Goal: Information Seeking & Learning: Learn about a topic

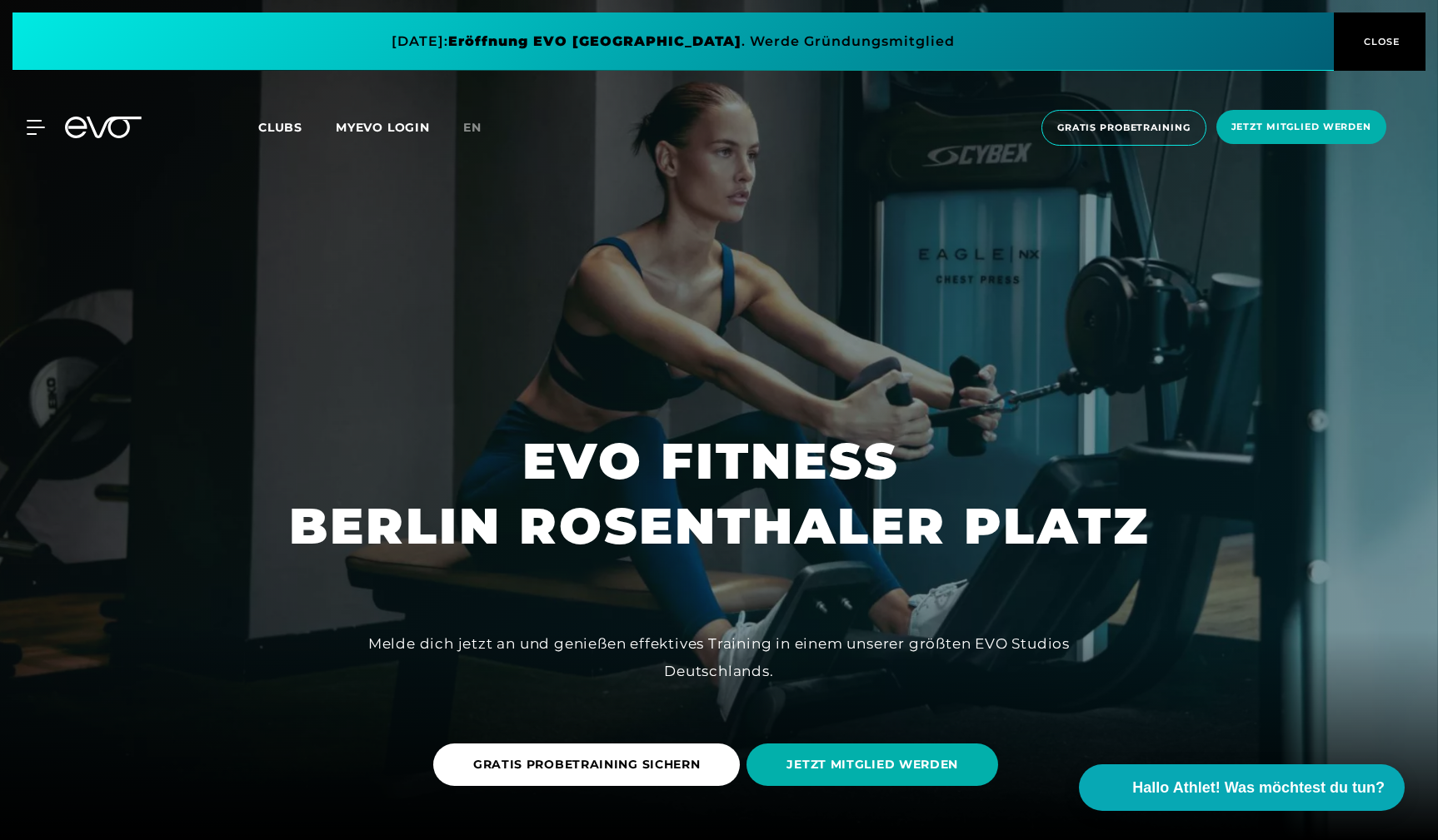
click at [1364, 47] on span "CLOSE" at bounding box center [1380, 41] width 41 height 15
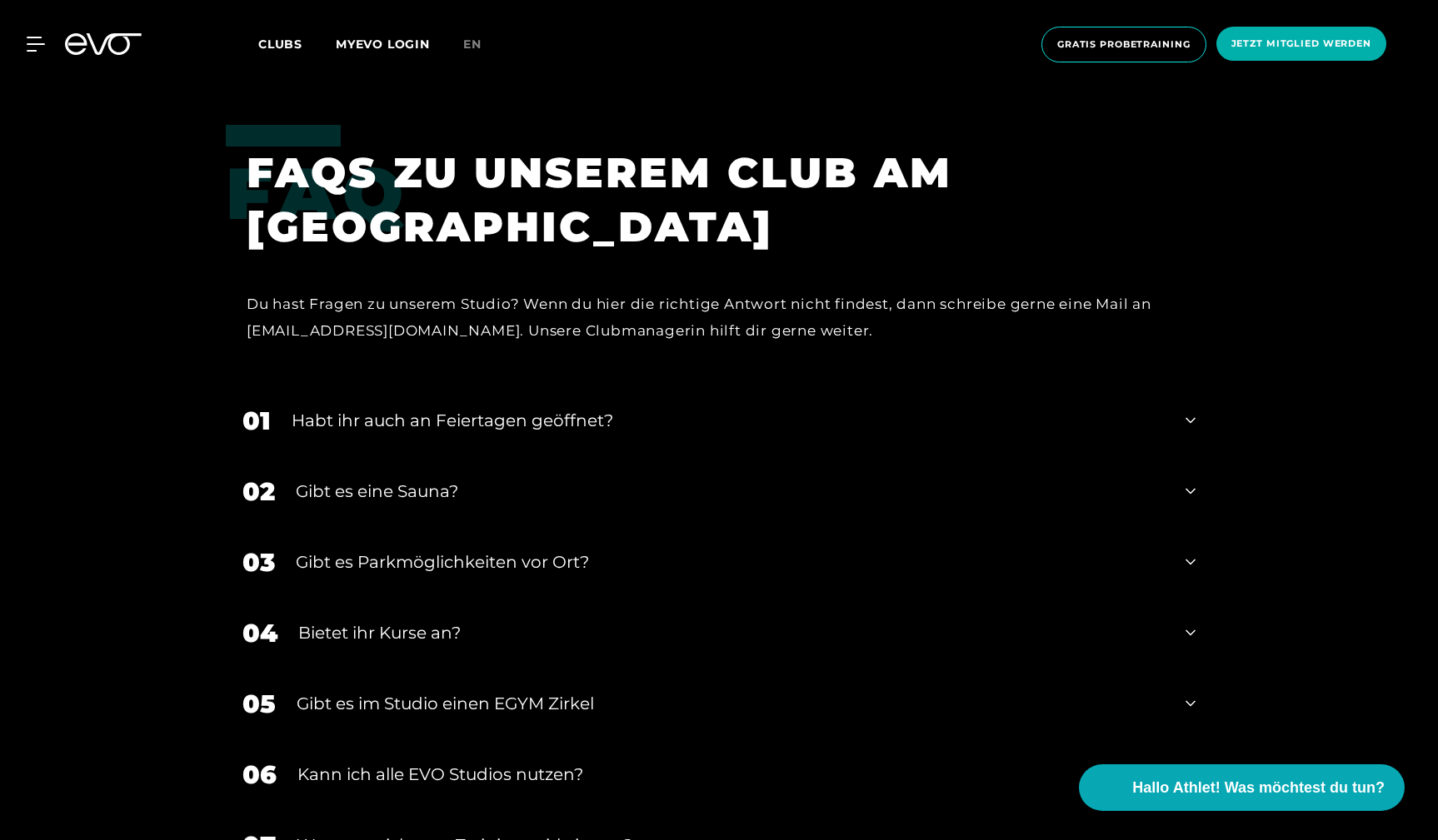
scroll to position [6315, 0]
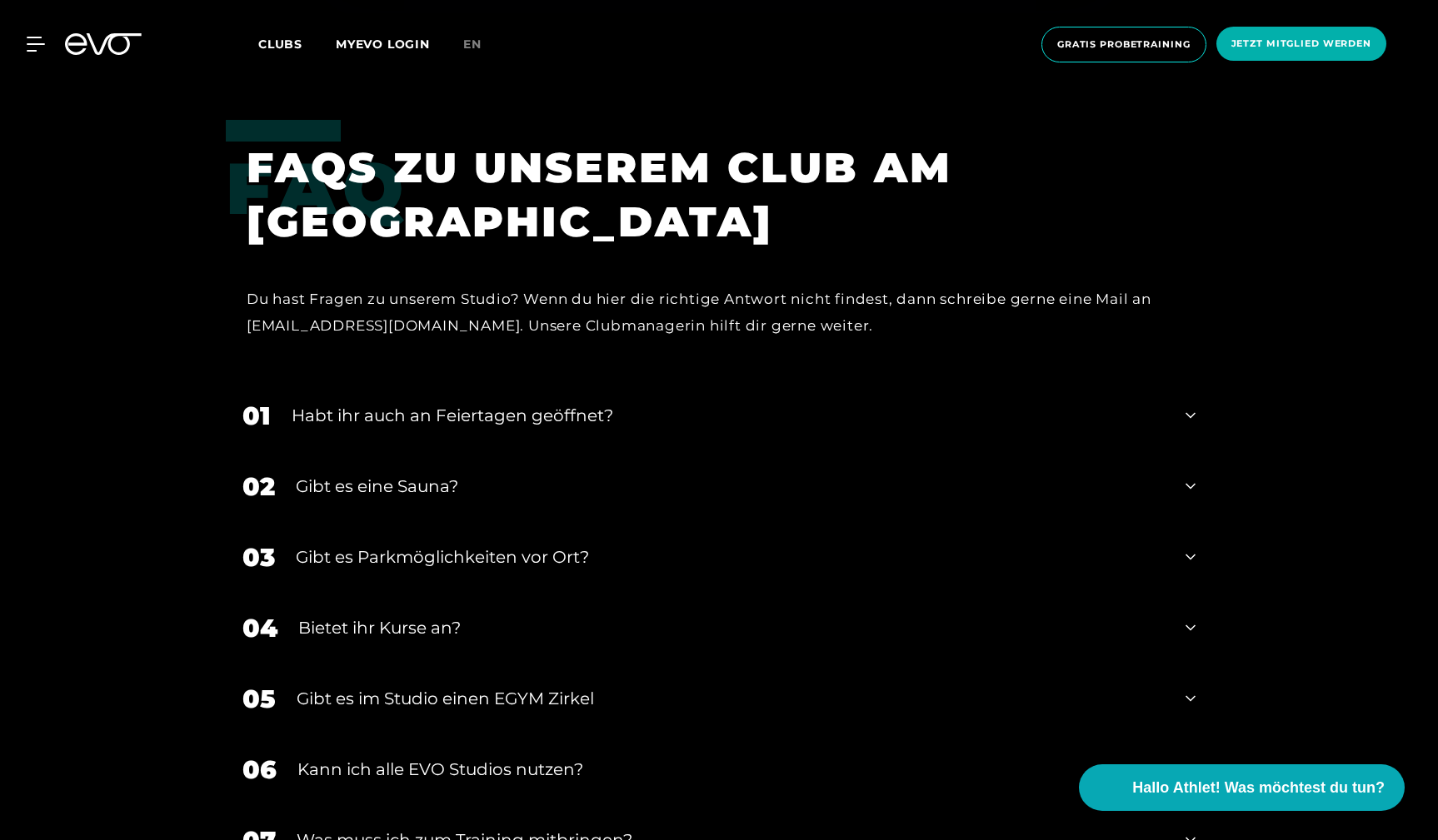
click at [1190, 484] on icon at bounding box center [1190, 487] width 10 height 6
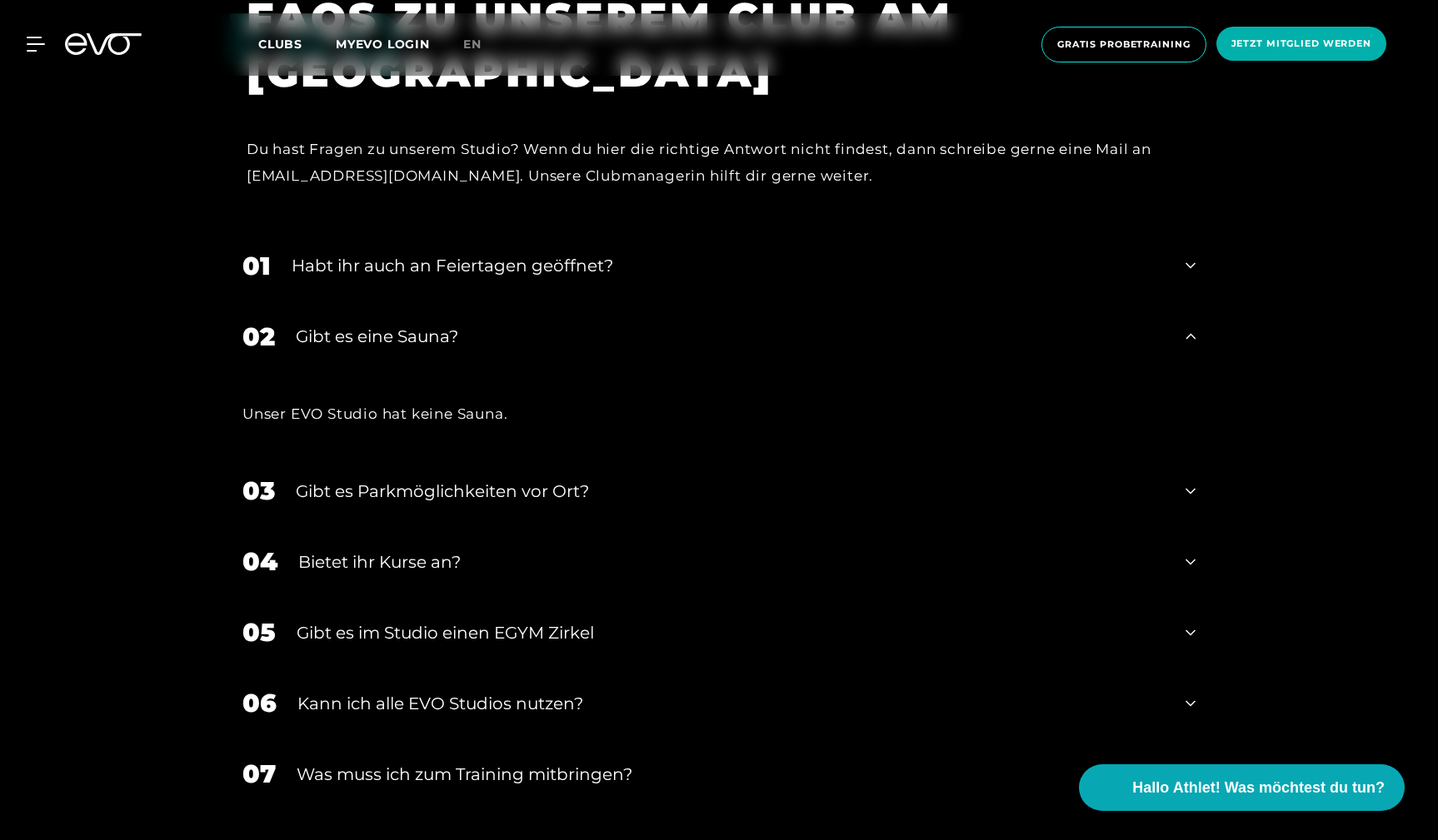
scroll to position [6481, 0]
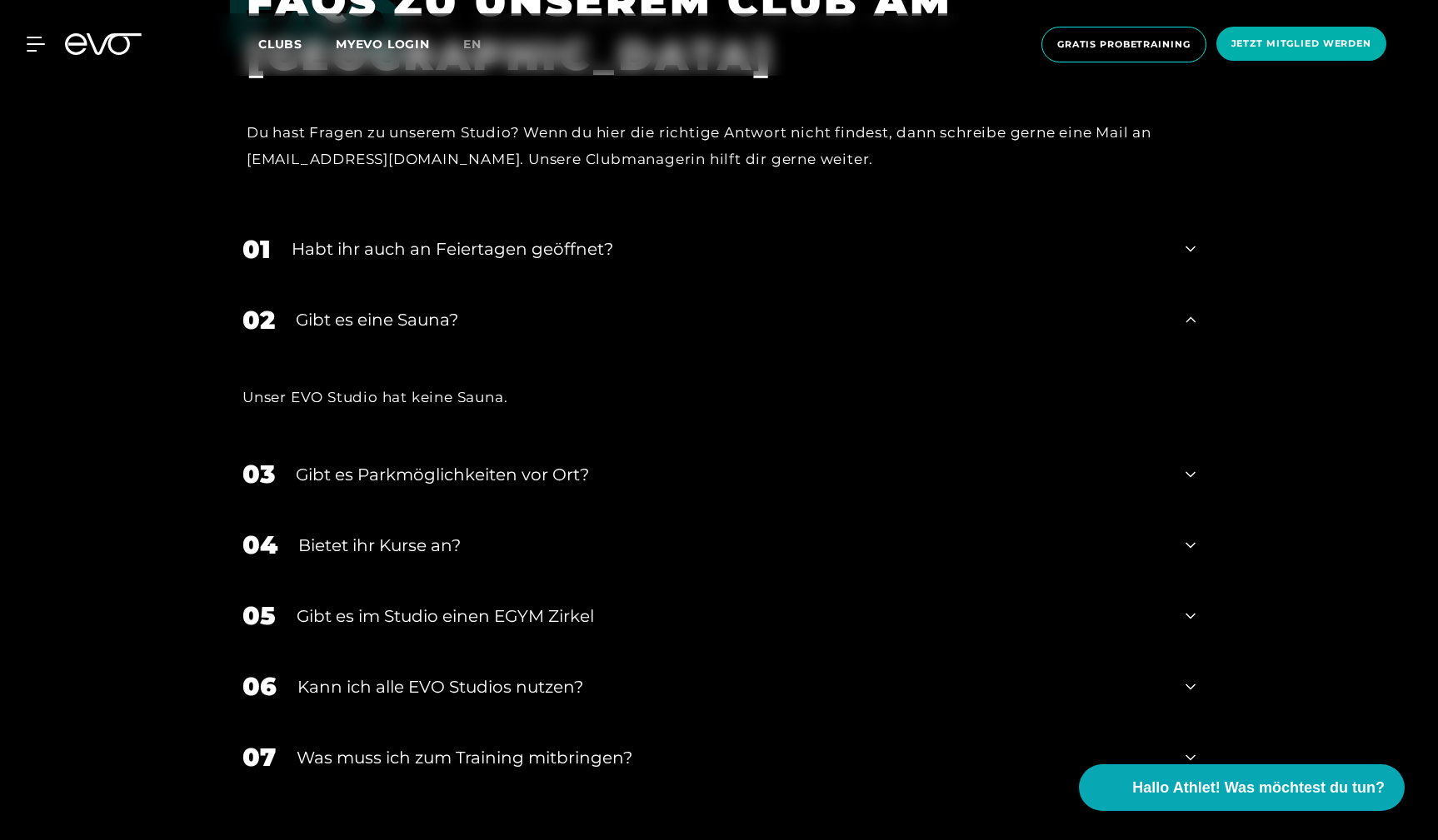
click at [1192, 606] on icon at bounding box center [1190, 615] width 10 height 20
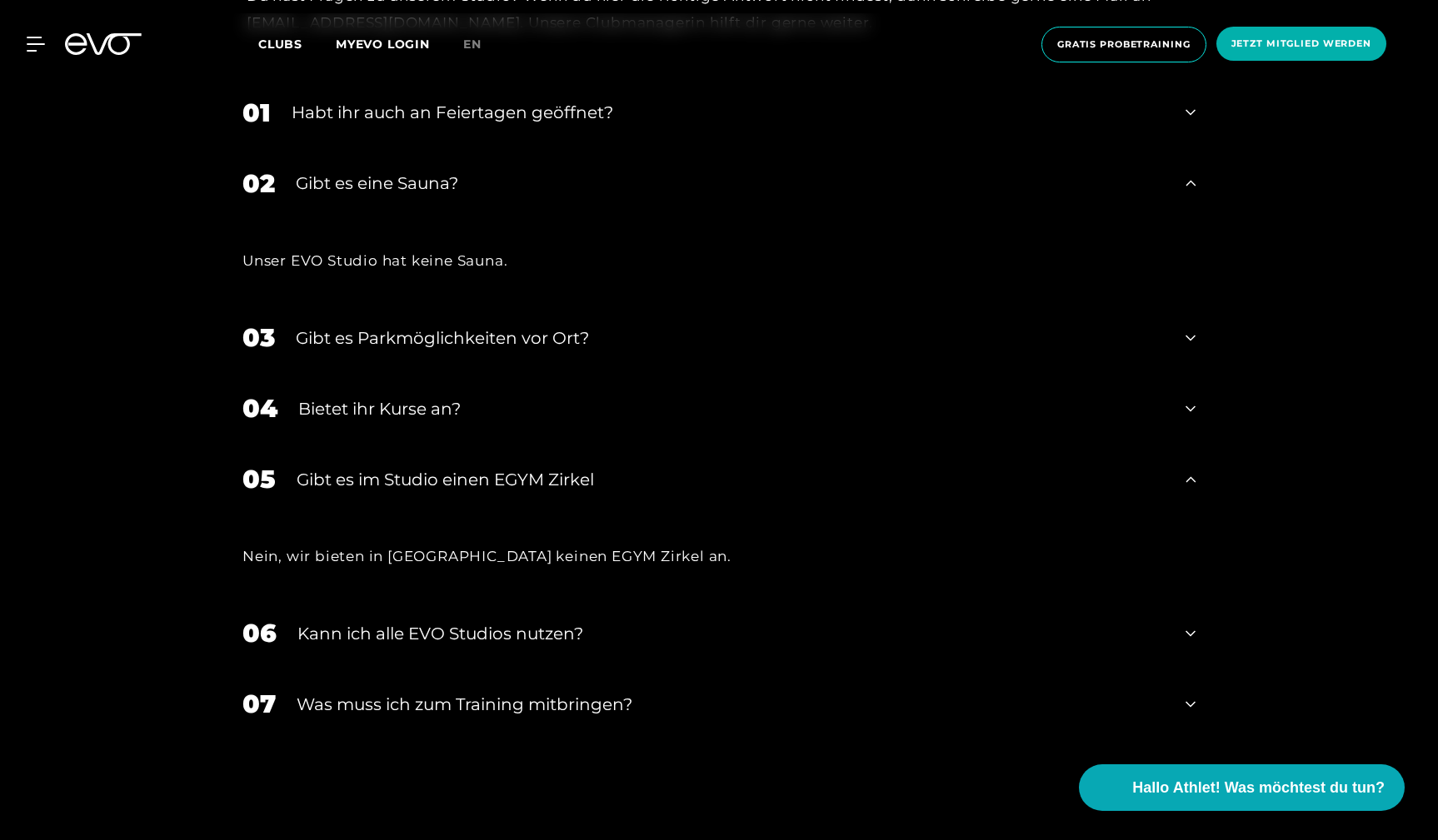
scroll to position [6623, 0]
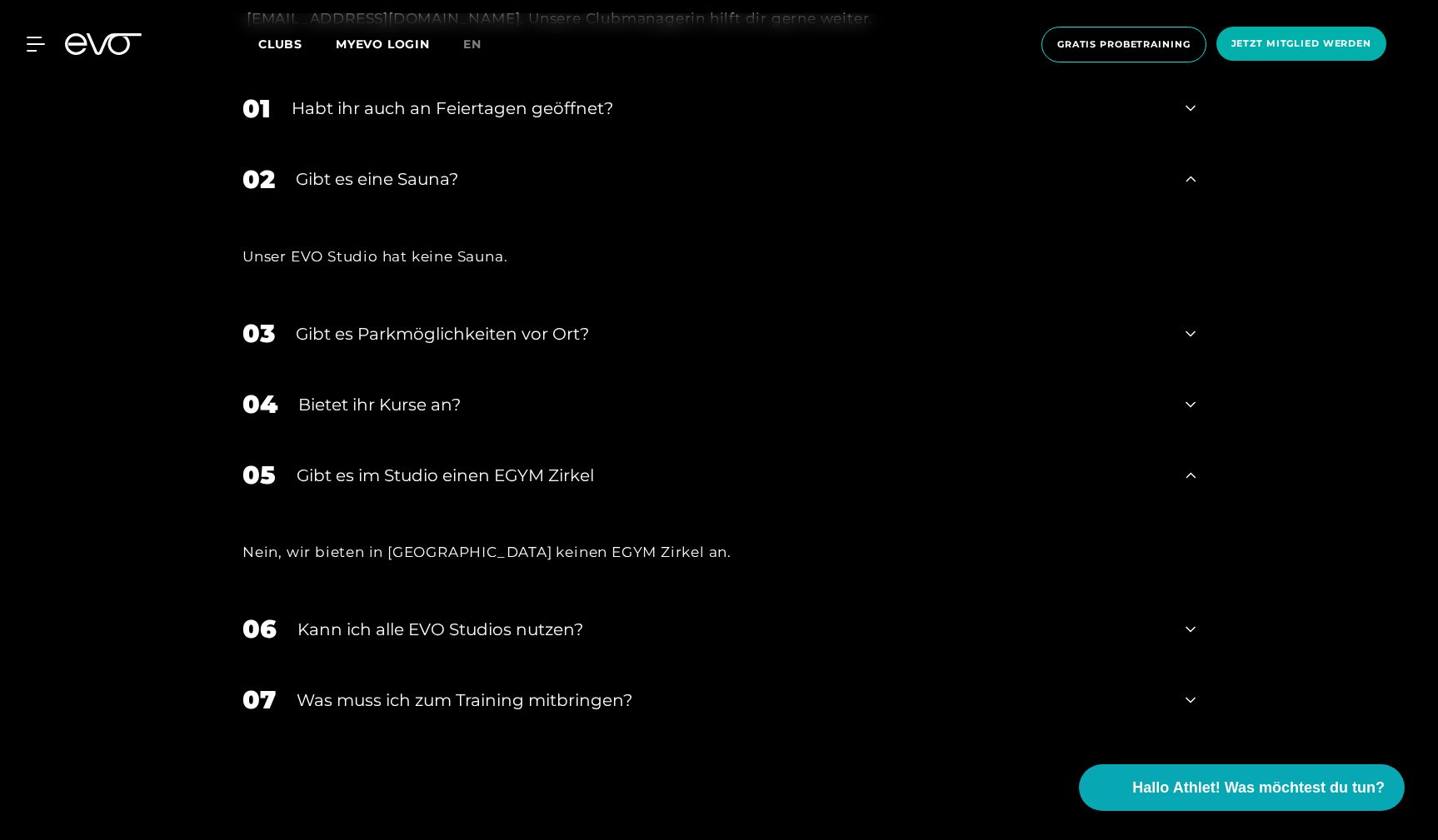
click at [1185, 619] on icon at bounding box center [1190, 628] width 10 height 20
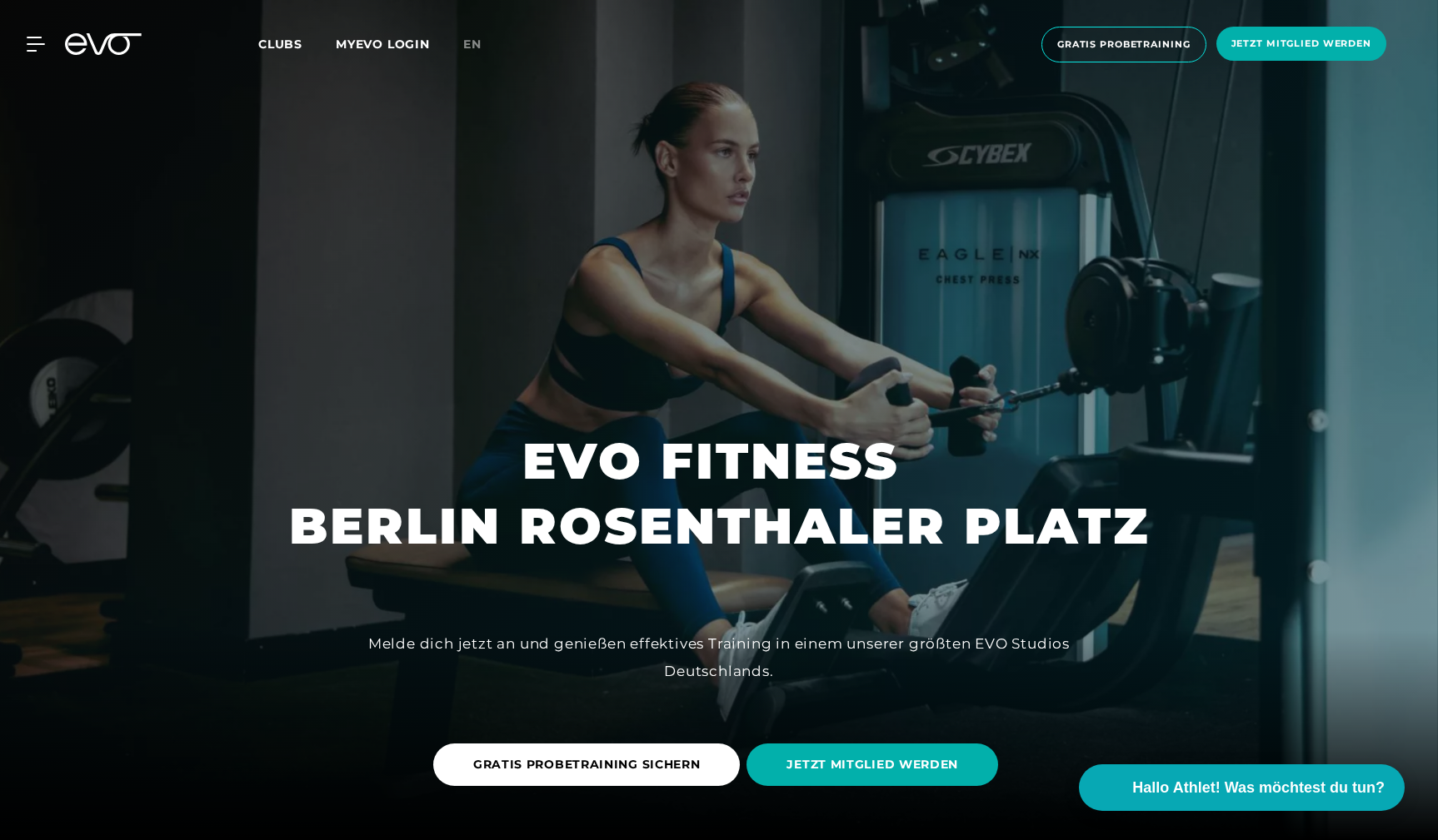
scroll to position [0, 0]
click at [40, 46] on icon at bounding box center [38, 44] width 24 height 15
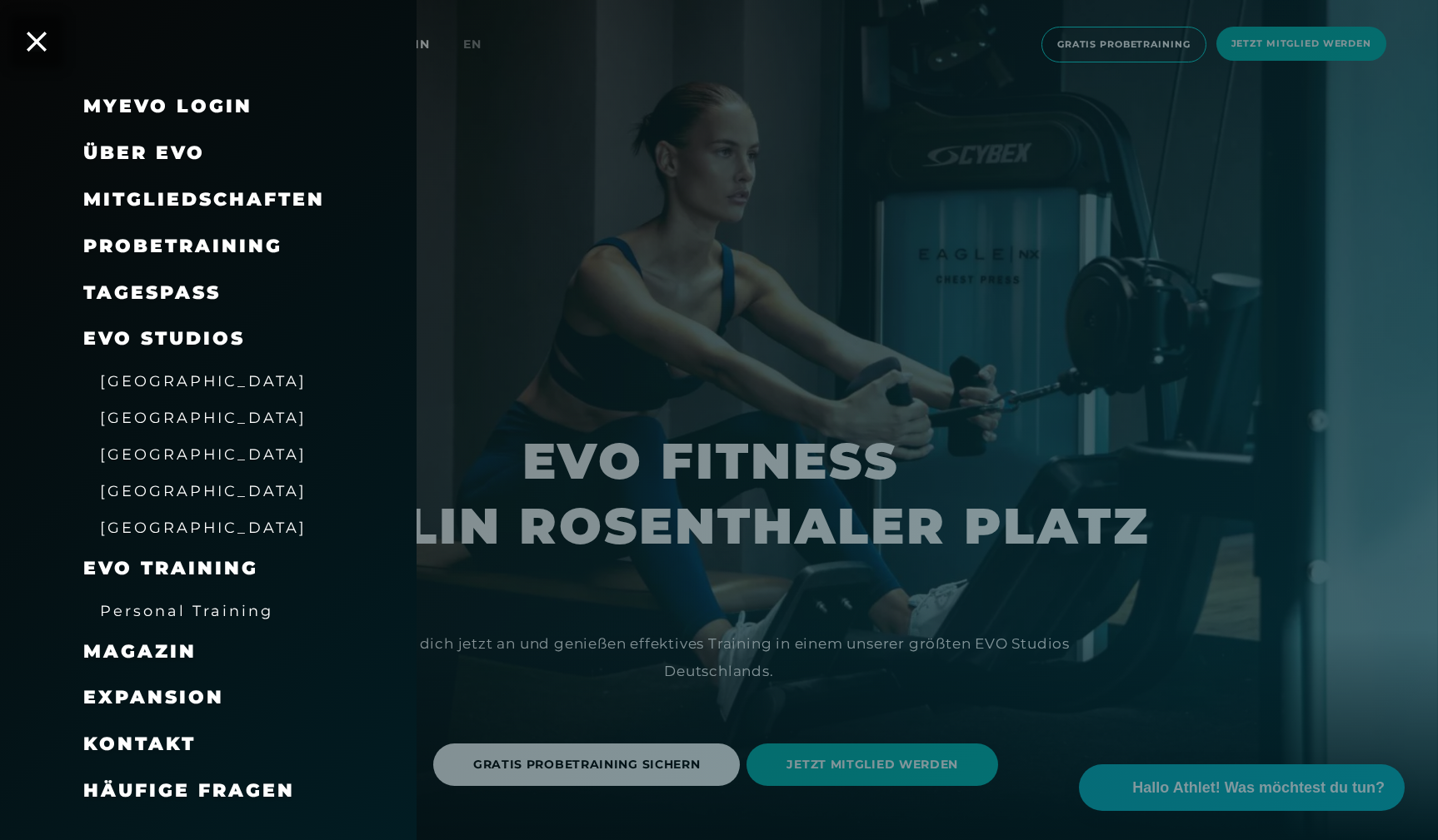
click at [109, 204] on span "Mitgliedschaften" at bounding box center [204, 199] width 242 height 22
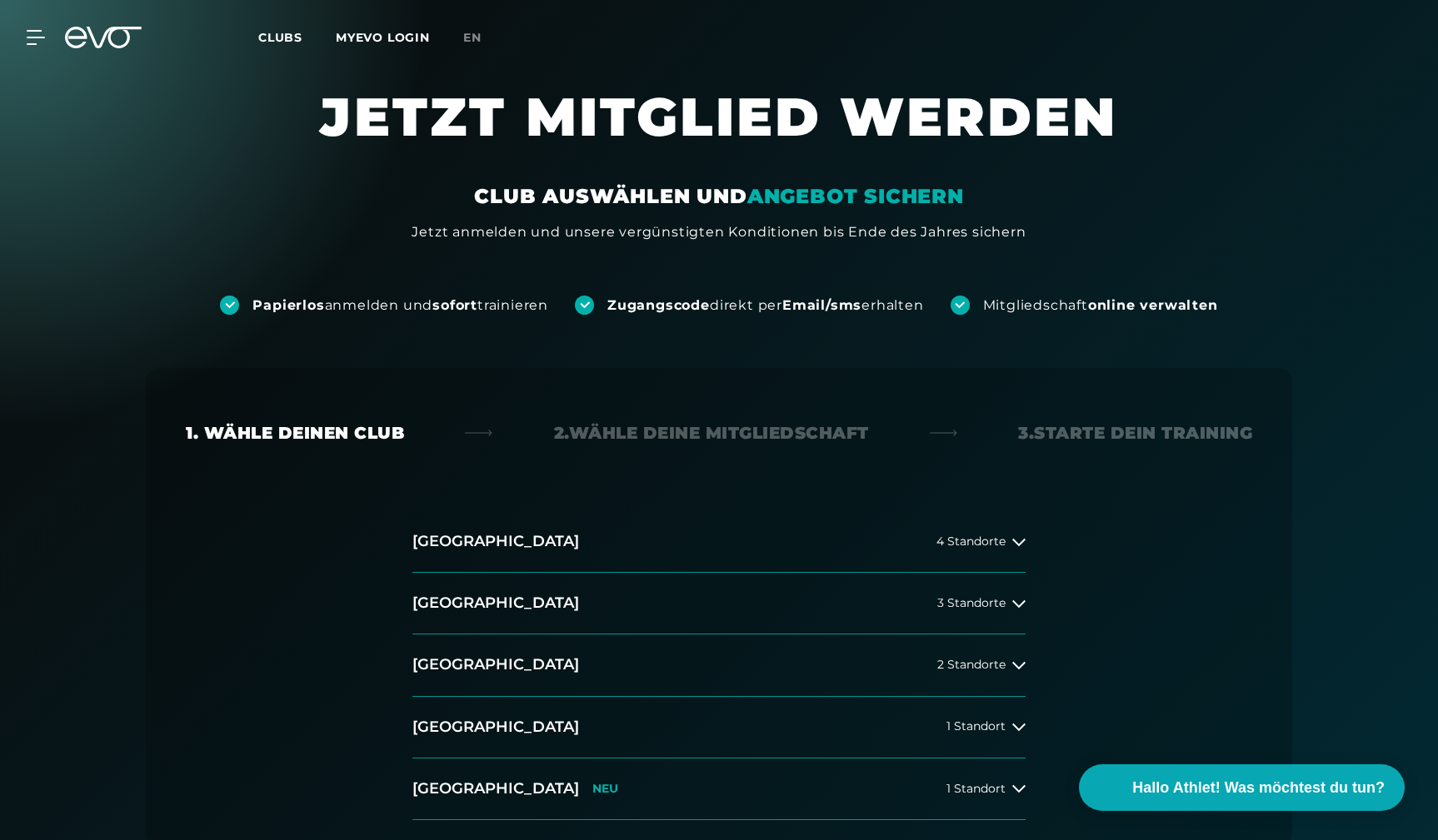
scroll to position [128, 0]
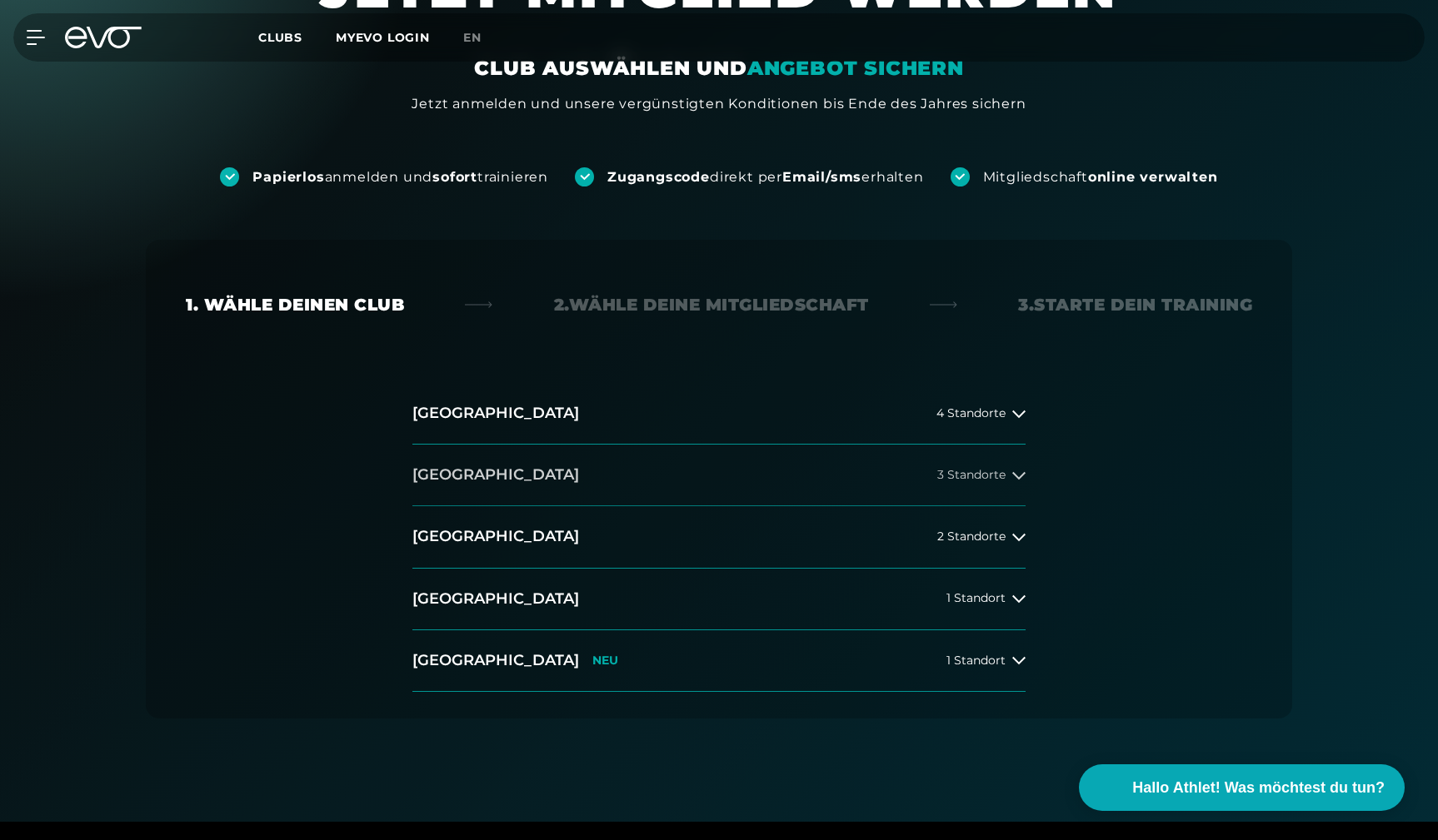
click at [439, 480] on h2 "[GEOGRAPHIC_DATA]" at bounding box center [496, 475] width 167 height 21
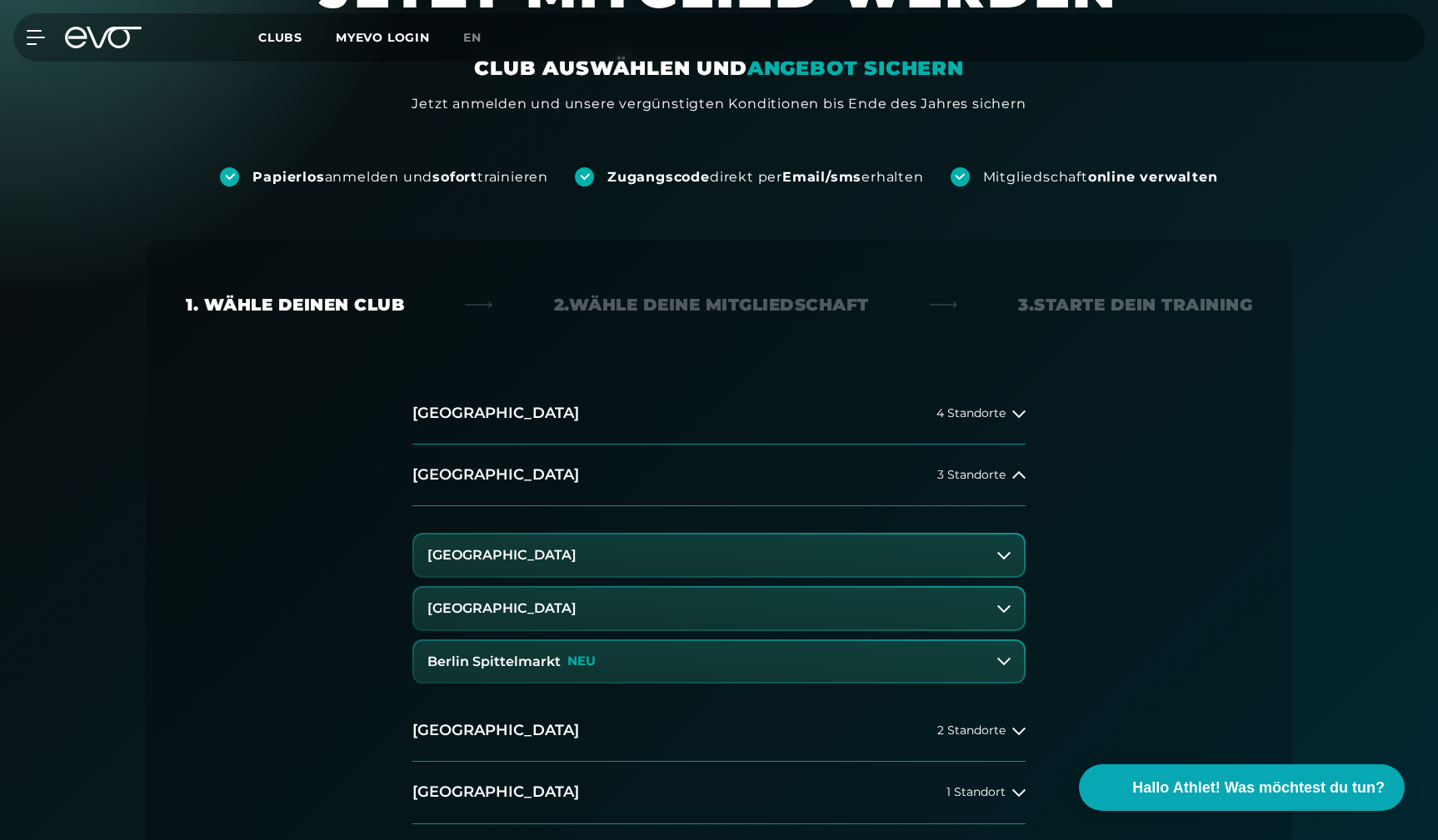
click at [462, 612] on h3 "Berlin Rosenthaler Platz" at bounding box center [501, 609] width 149 height 15
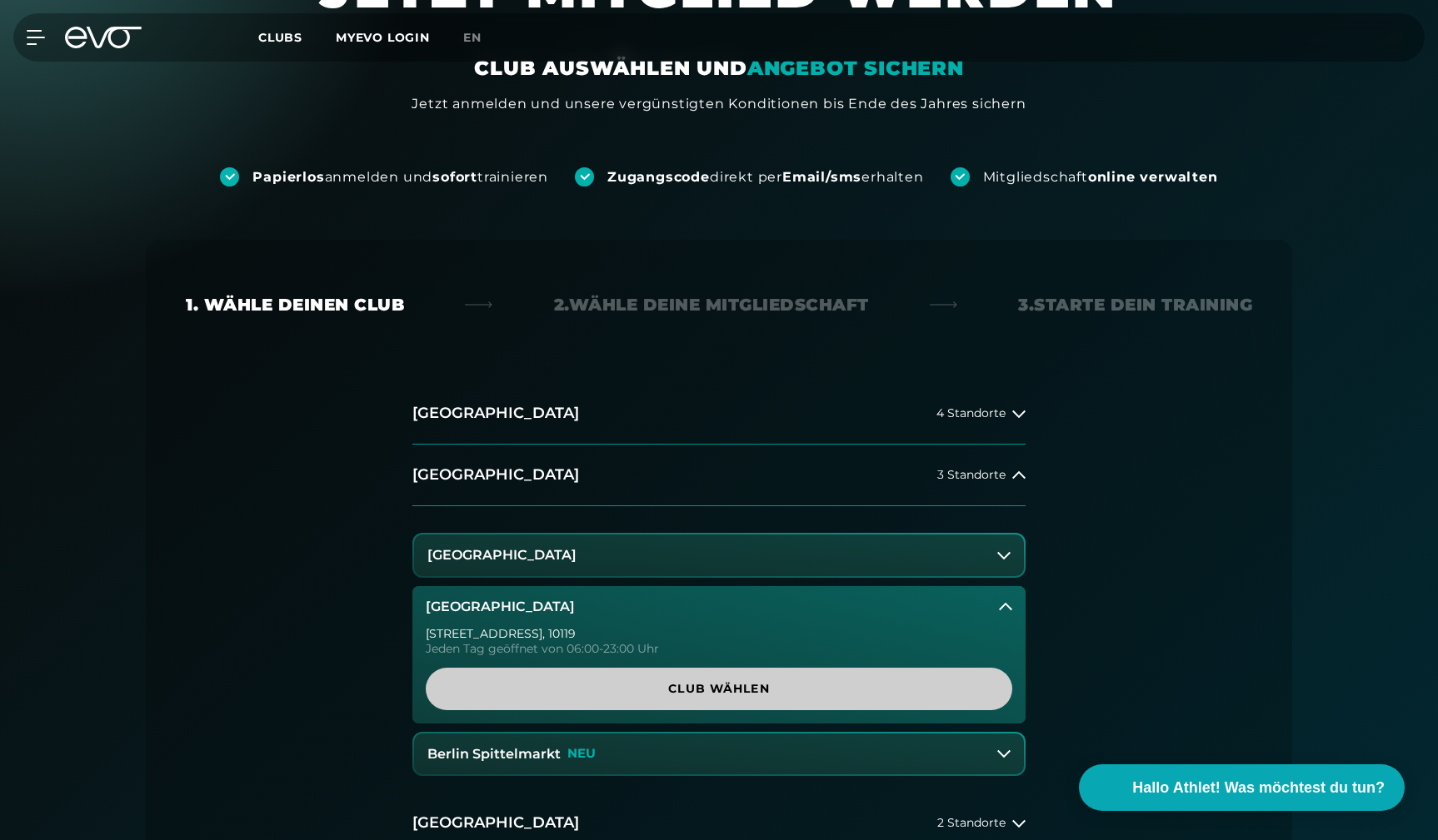
click at [641, 694] on span "Club wählen" at bounding box center [719, 688] width 507 height 18
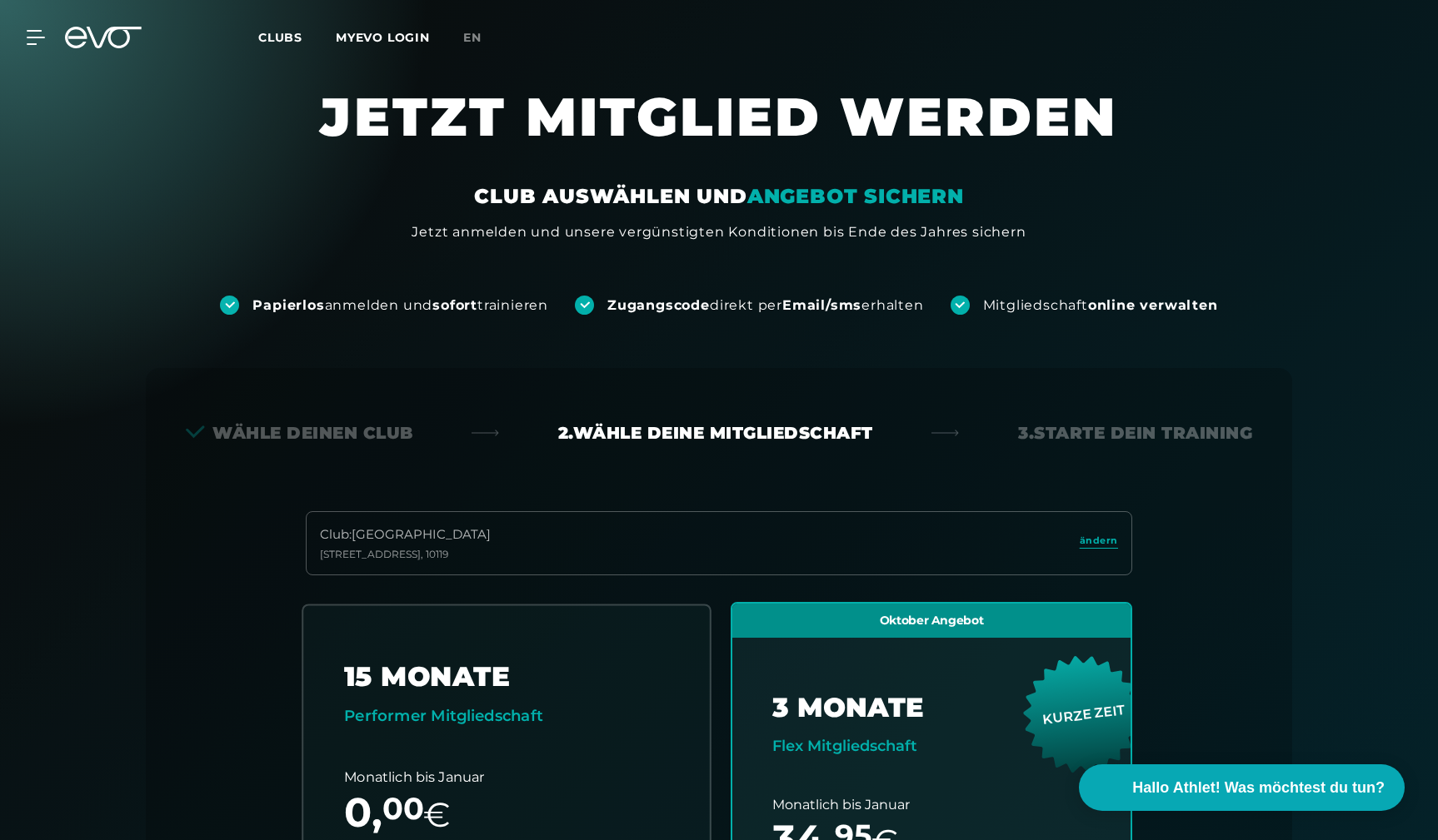
scroll to position [0, 0]
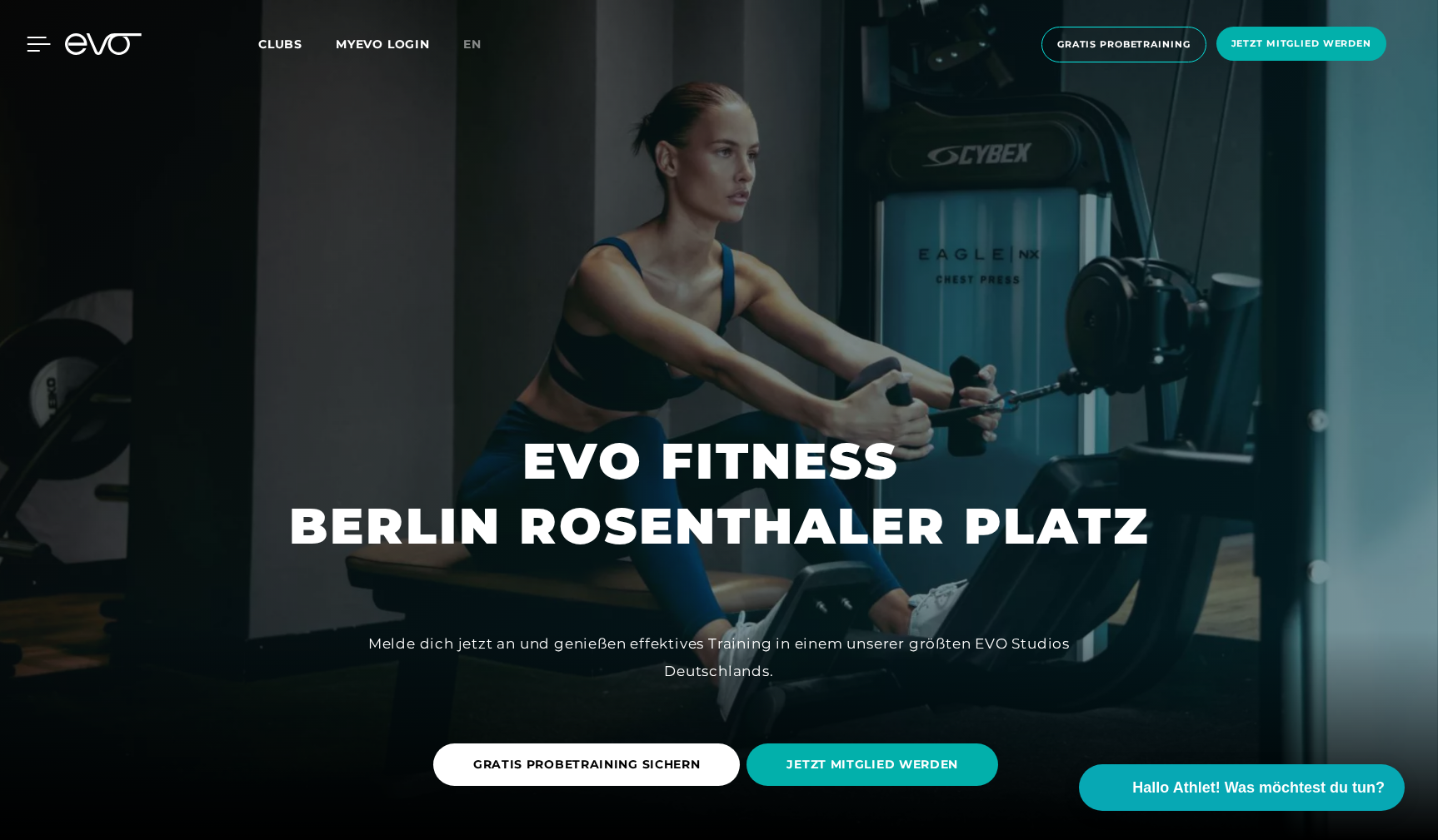
click at [38, 50] on icon at bounding box center [38, 44] width 23 height 13
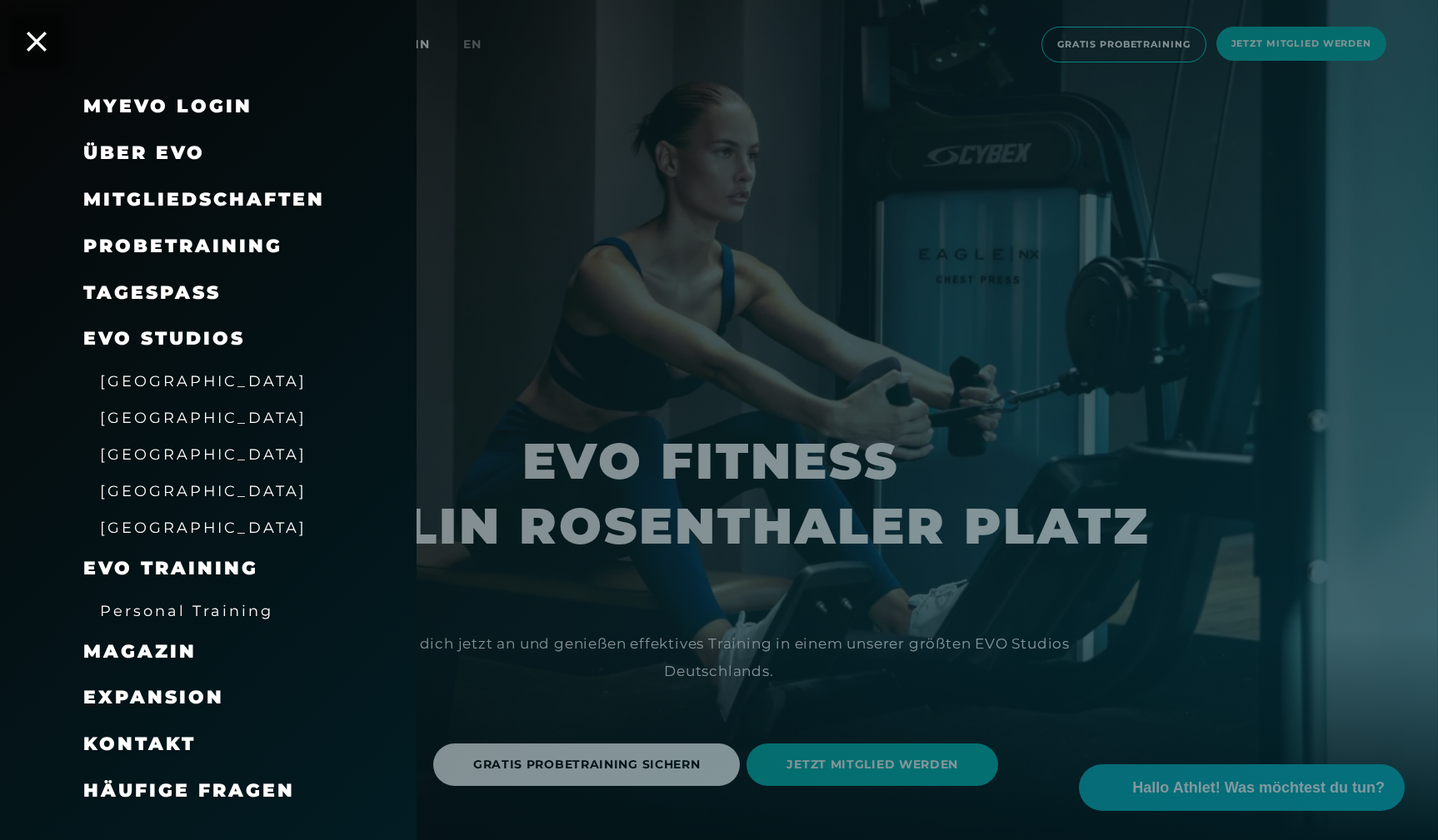
click at [153, 779] on span "Häufige Fragen" at bounding box center [189, 790] width 212 height 22
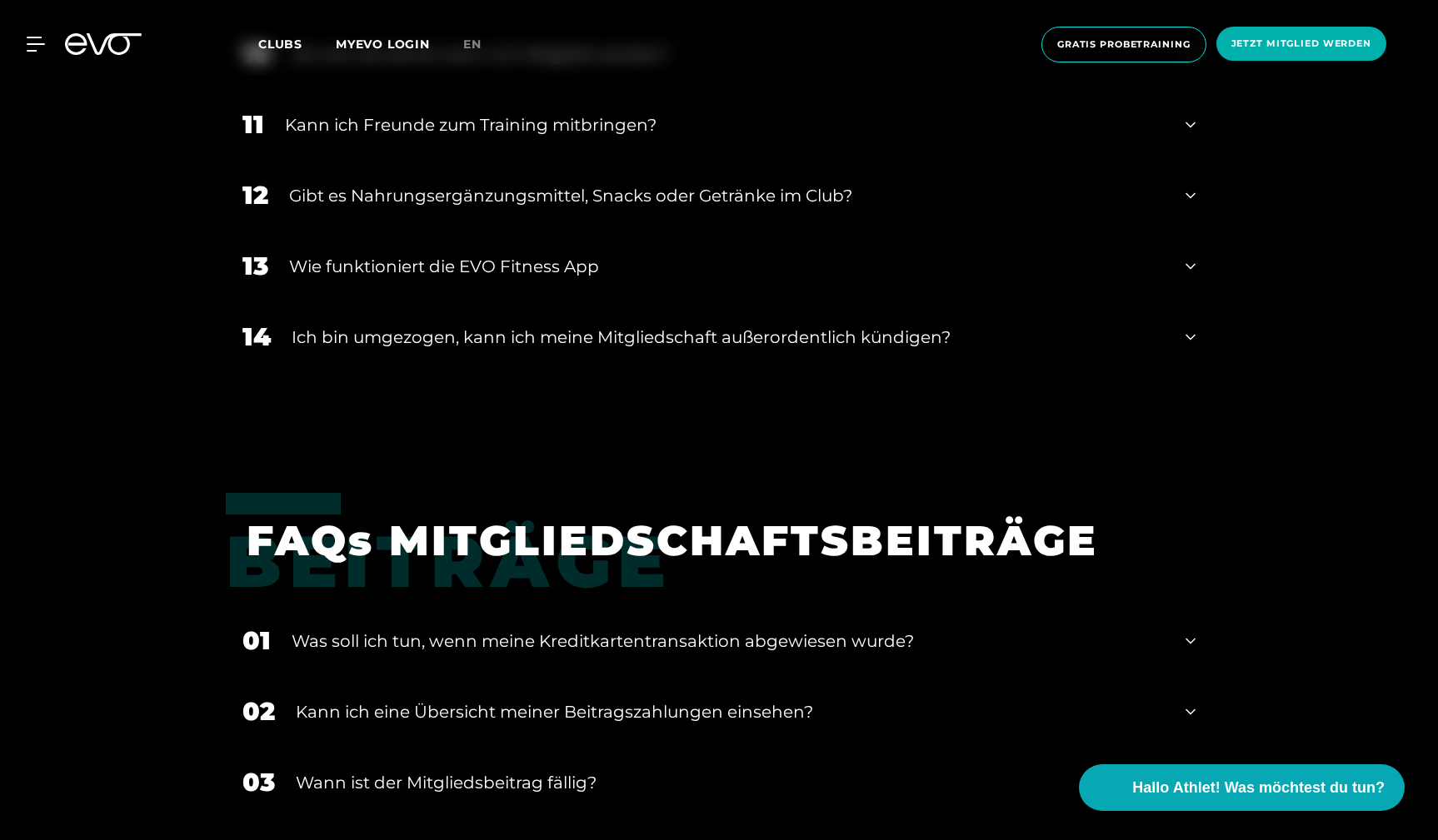
scroll to position [1596, 0]
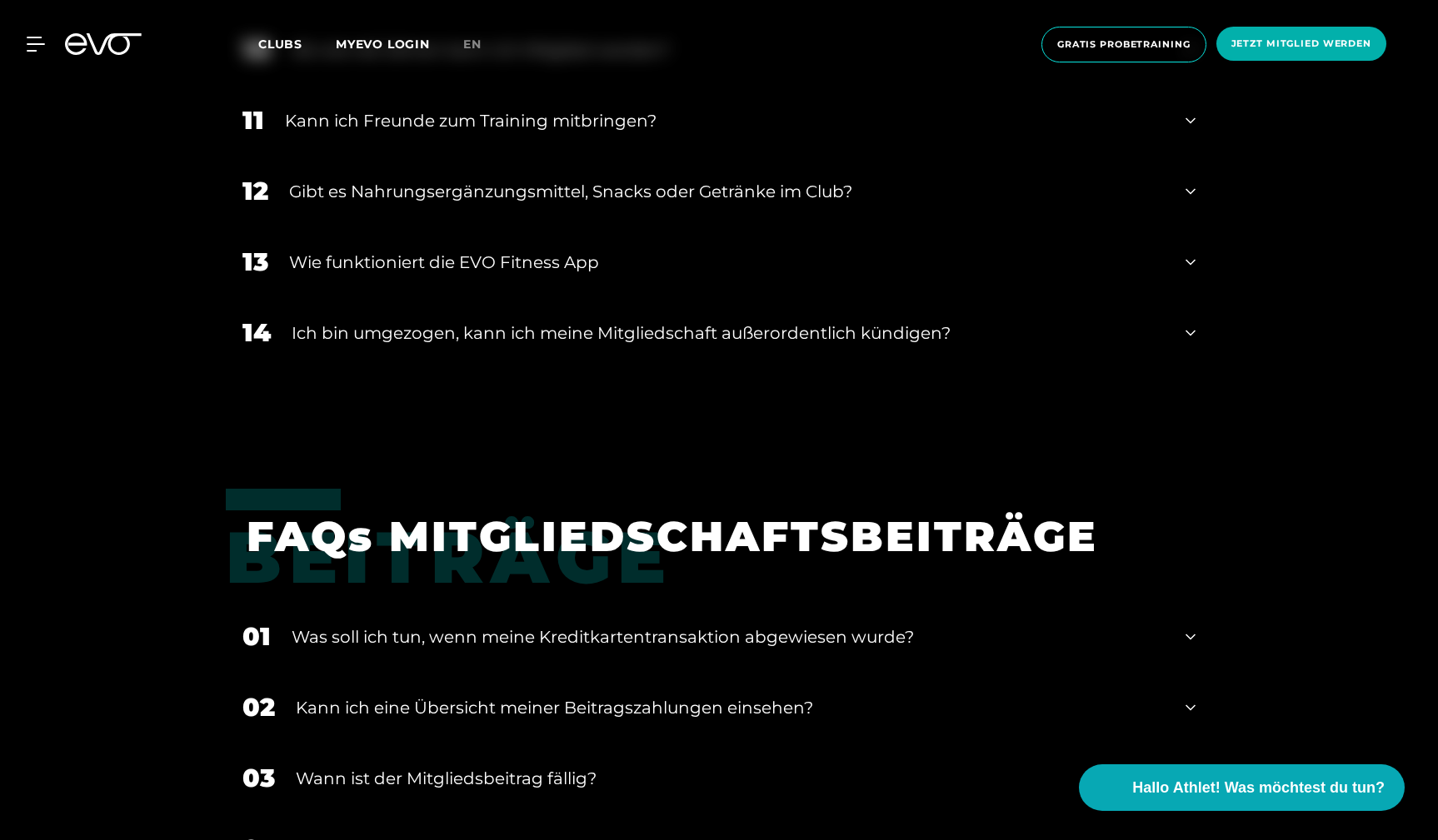
click at [418, 333] on div "Ich bin umgezogen, kann ich meine Mitgliedschaft außerordentlich kündigen?" at bounding box center [728, 332] width 873 height 25
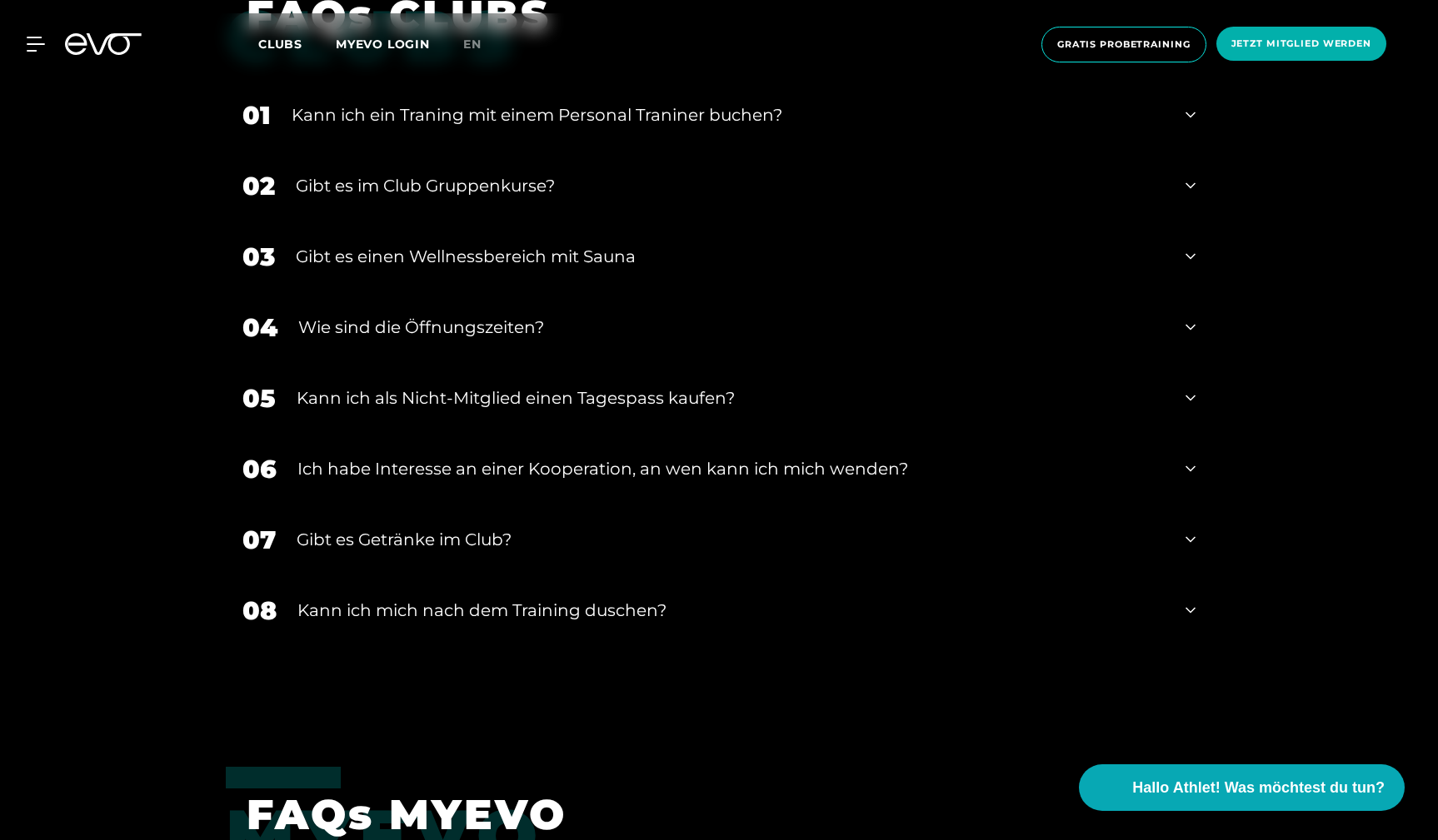
scroll to position [2848, 0]
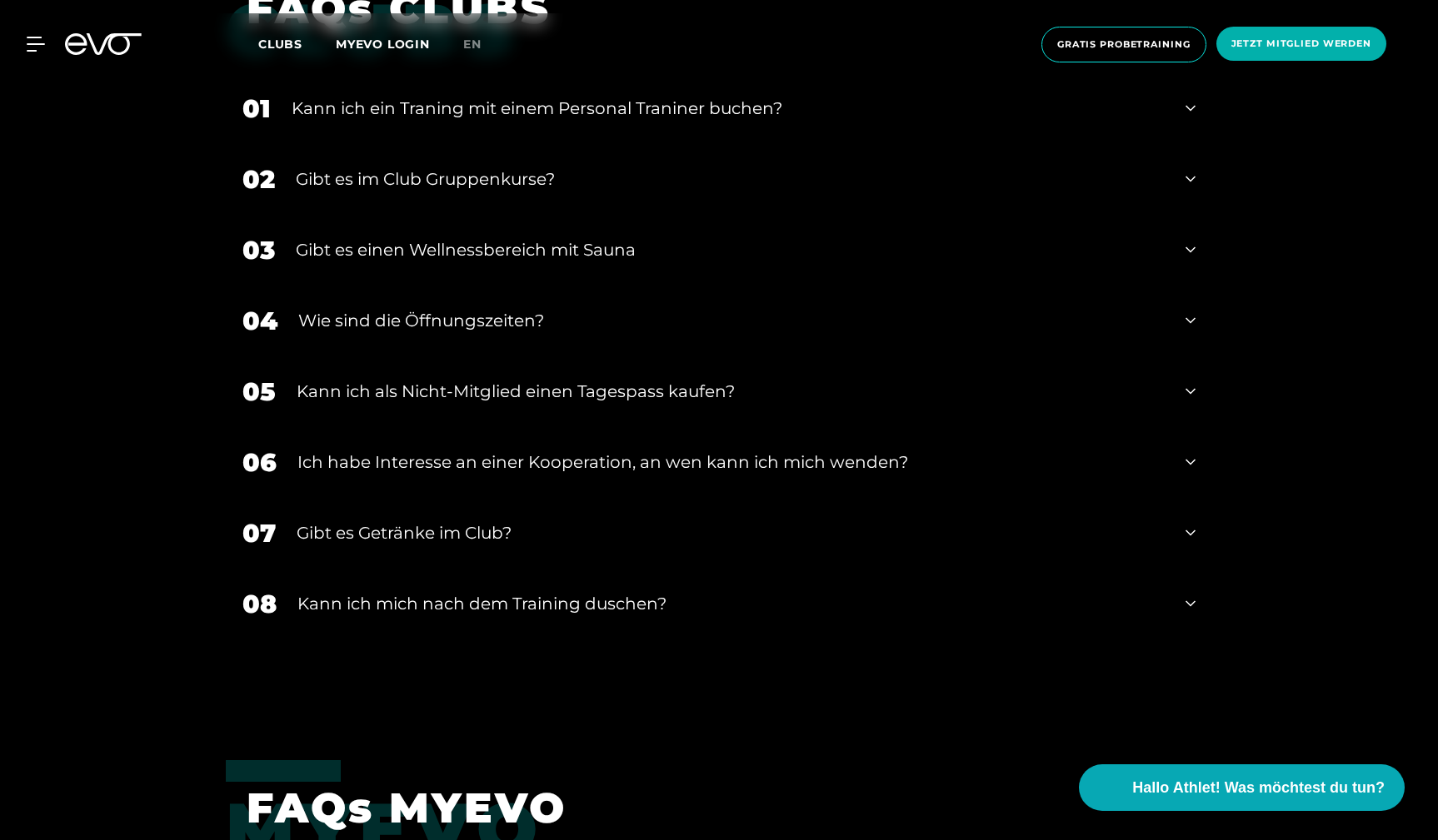
click at [414, 404] on div "05 Kann ich als Nicht-Mitglied einen Tagespass kaufen?" at bounding box center [719, 392] width 986 height 71
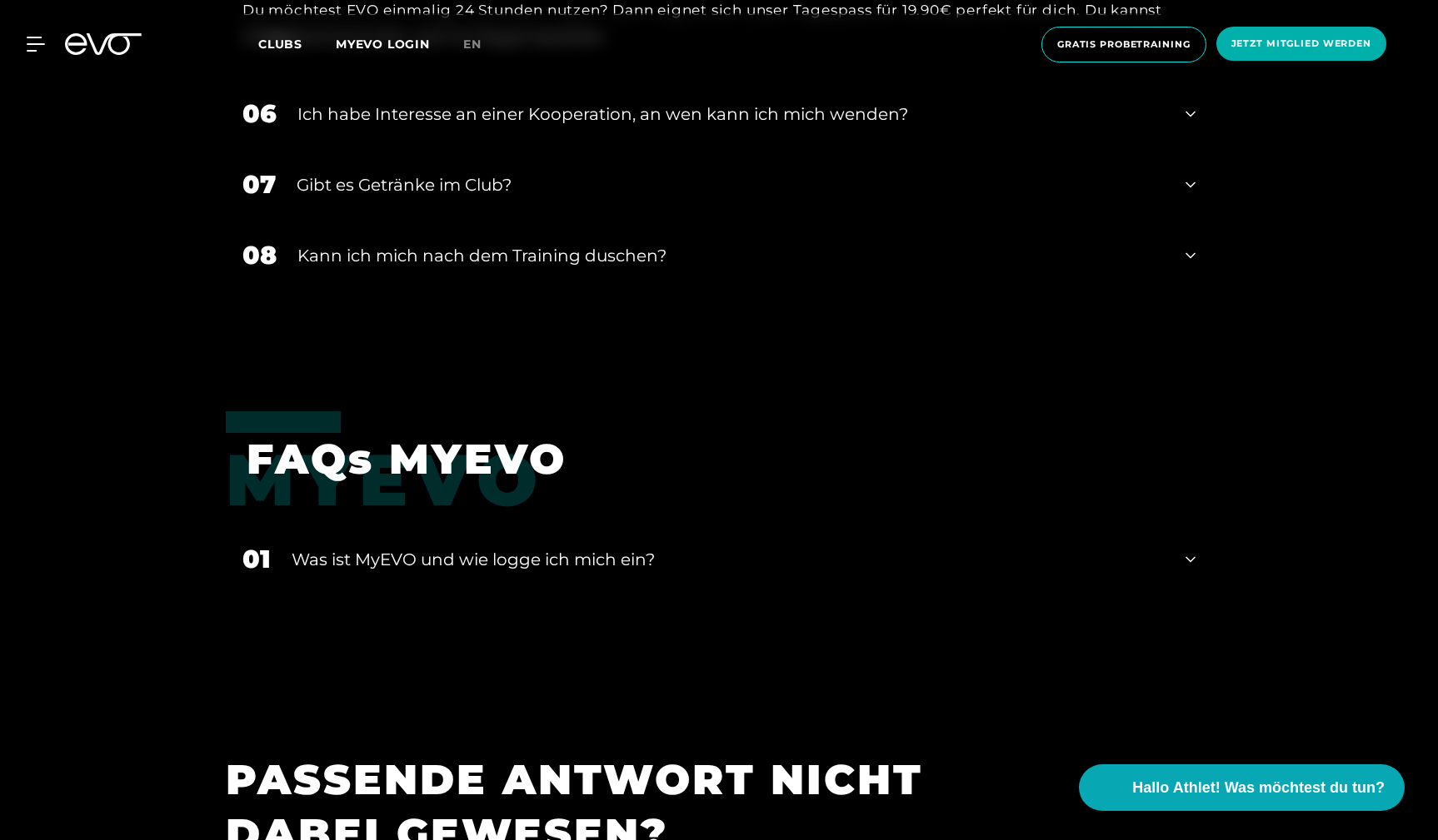
scroll to position [3345, 0]
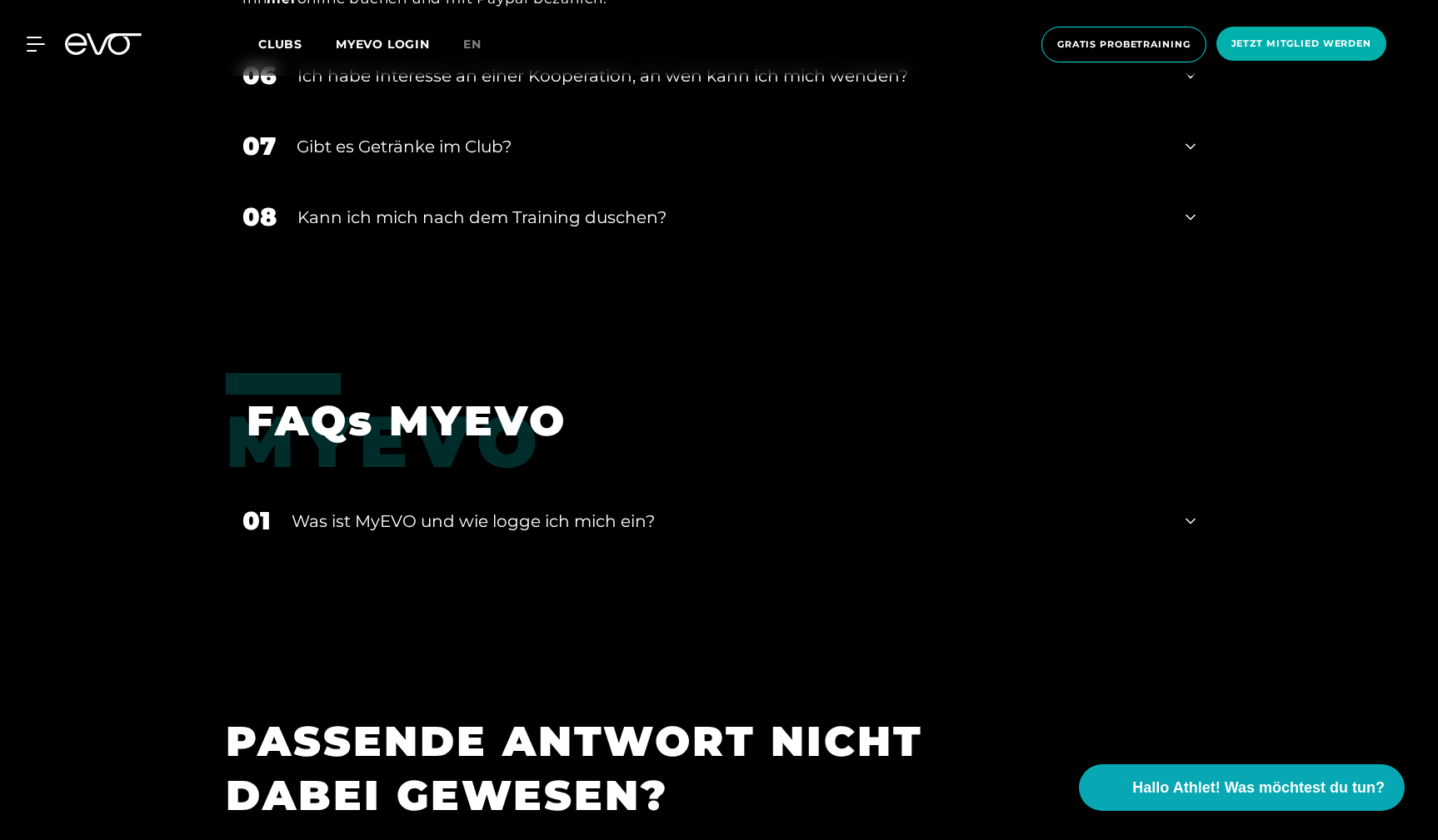
click at [431, 214] on div "Kann ich mich nach dem Training duschen?" at bounding box center [731, 217] width 867 height 25
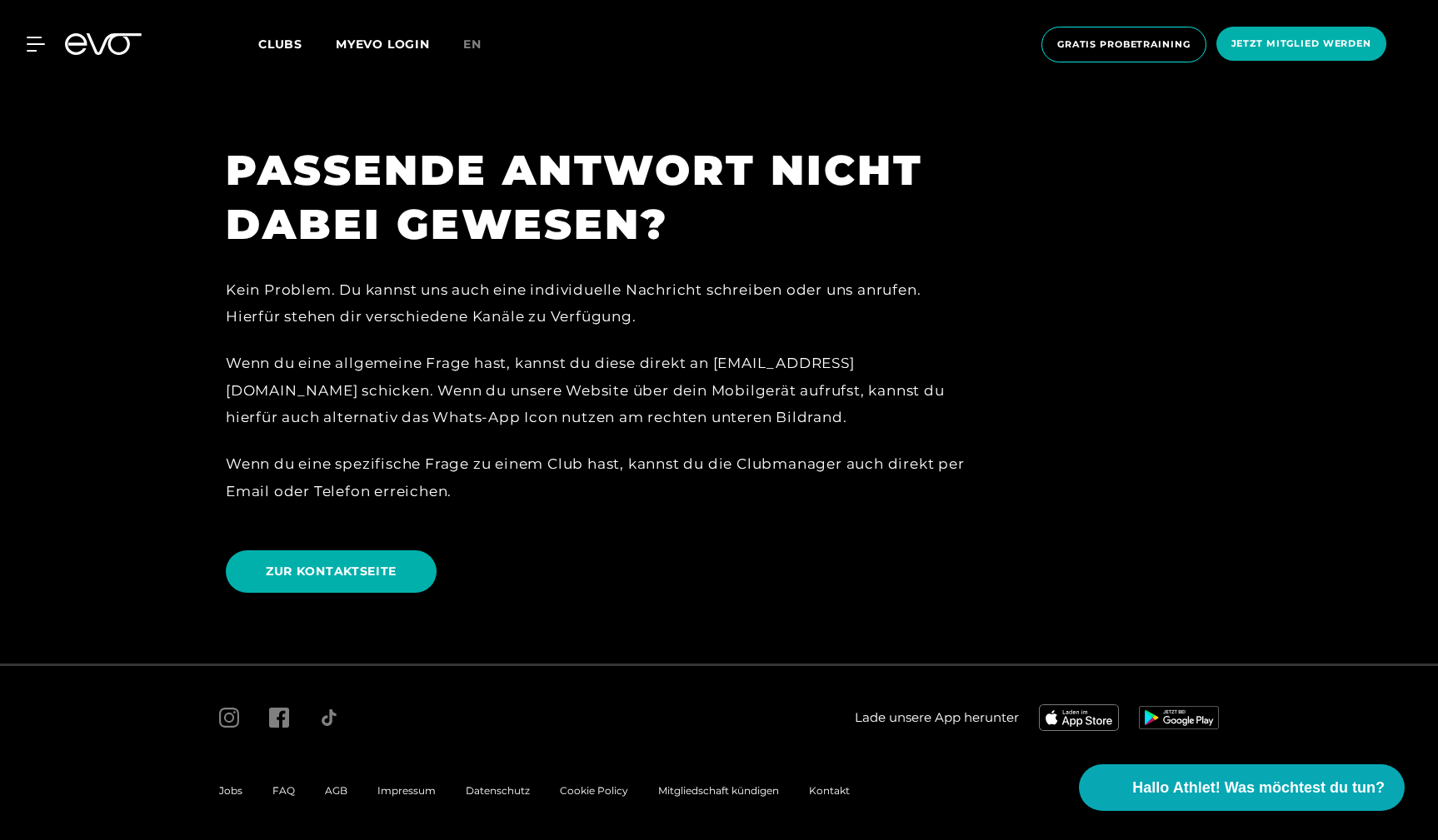
scroll to position [4000, 0]
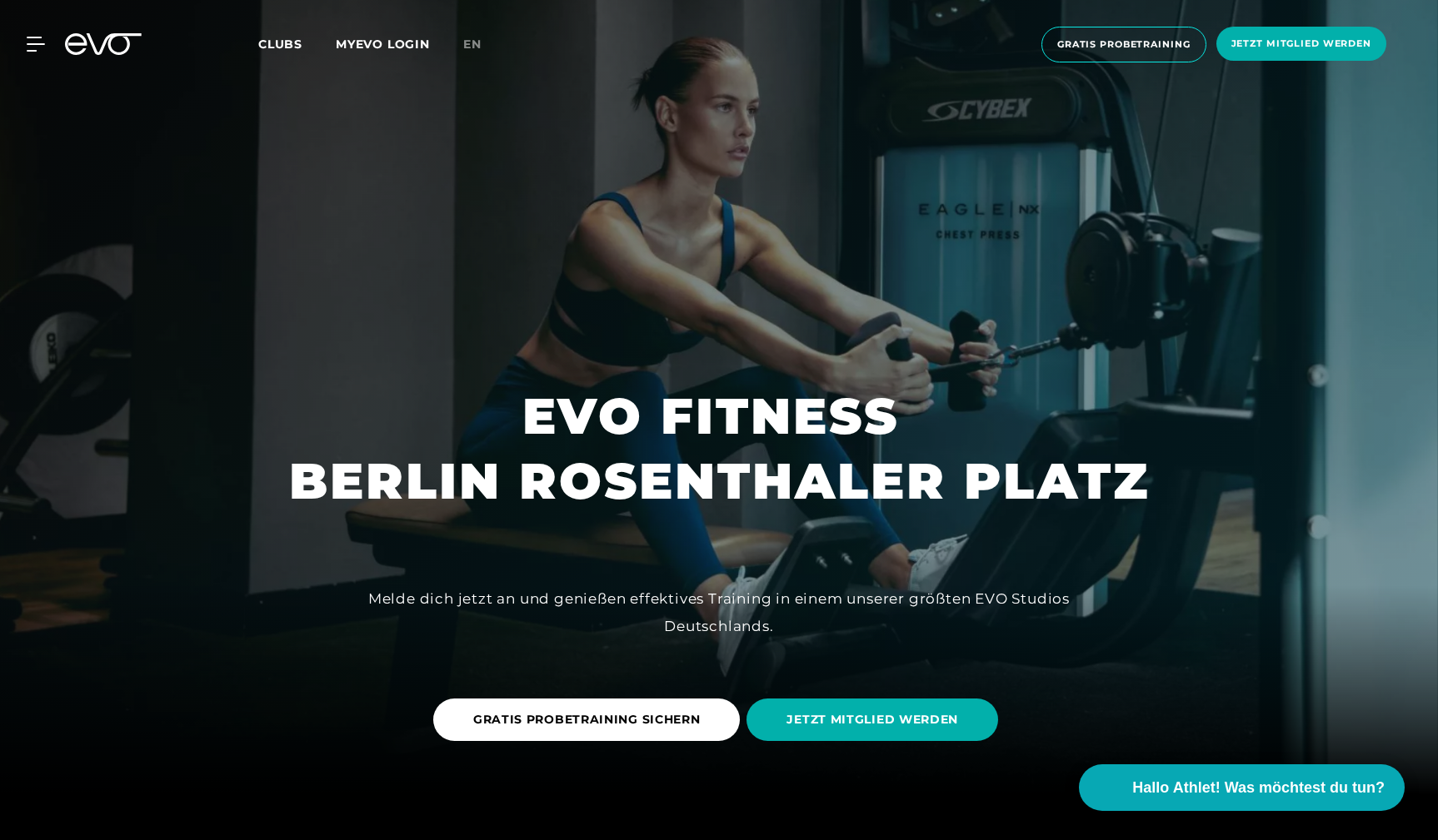
scroll to position [58, 0]
